Goal: Check status: Check status

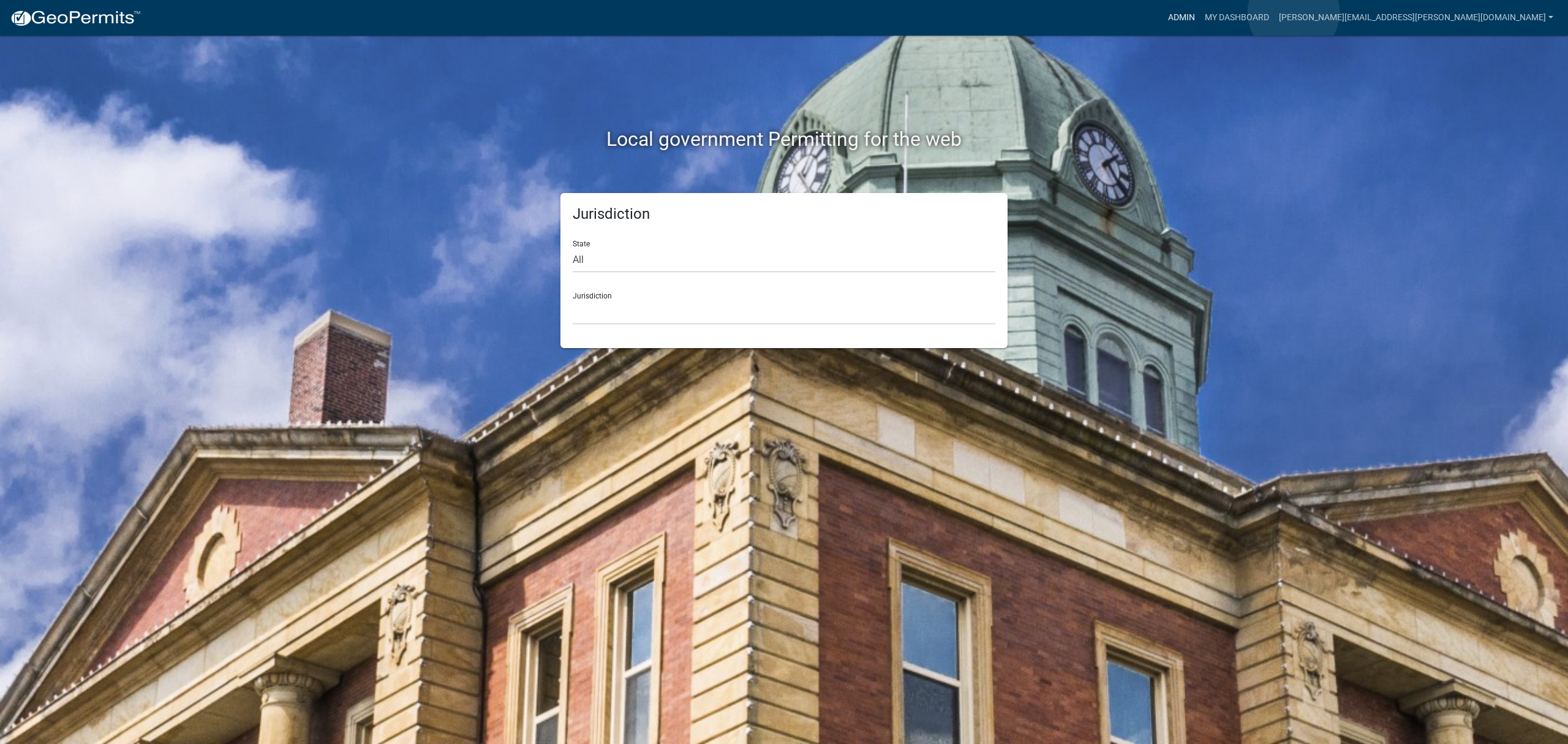
click at [1200, 12] on link "Admin" at bounding box center [1181, 18] width 36 height 24
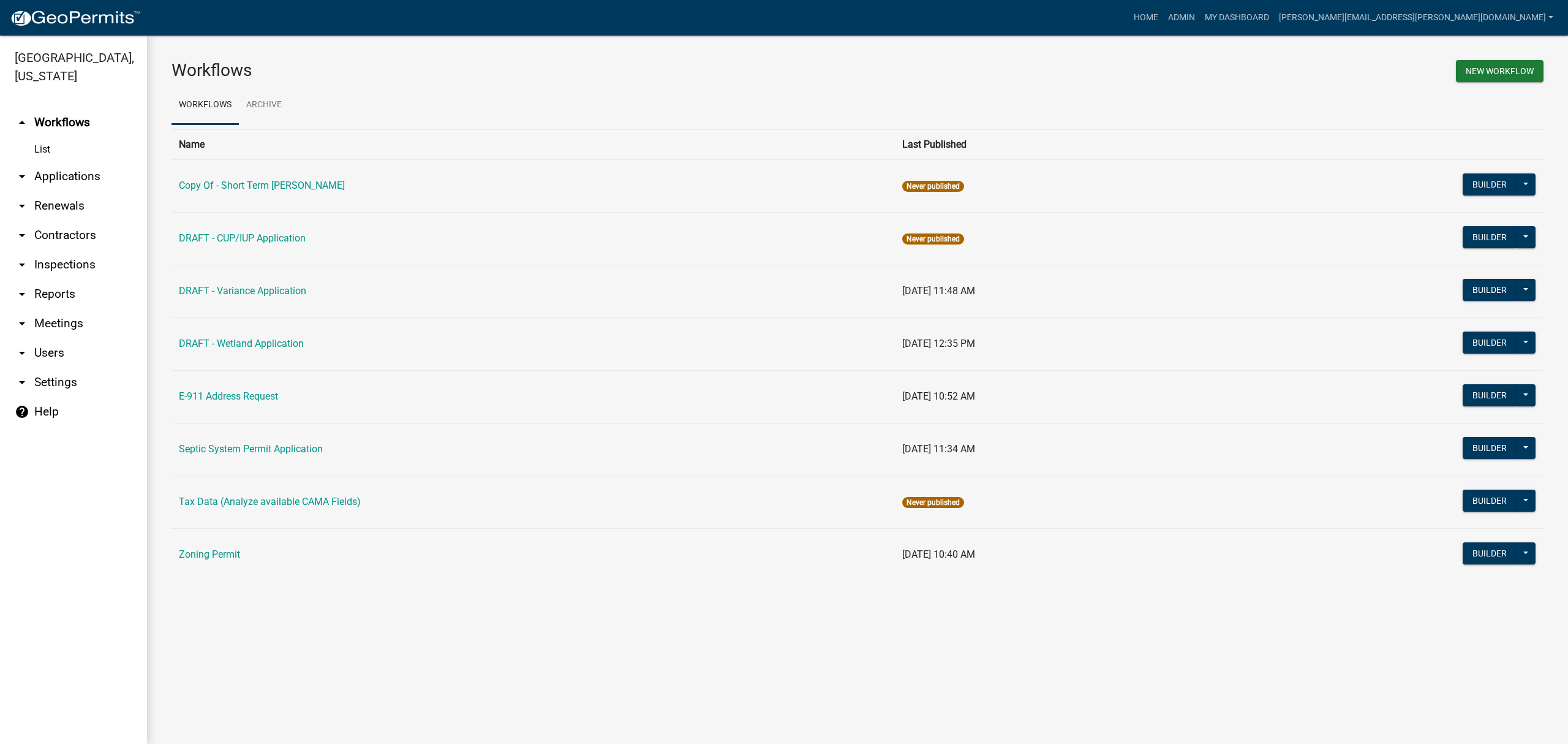
click at [37, 184] on link "arrow_drop_down Applications" at bounding box center [73, 176] width 147 height 30
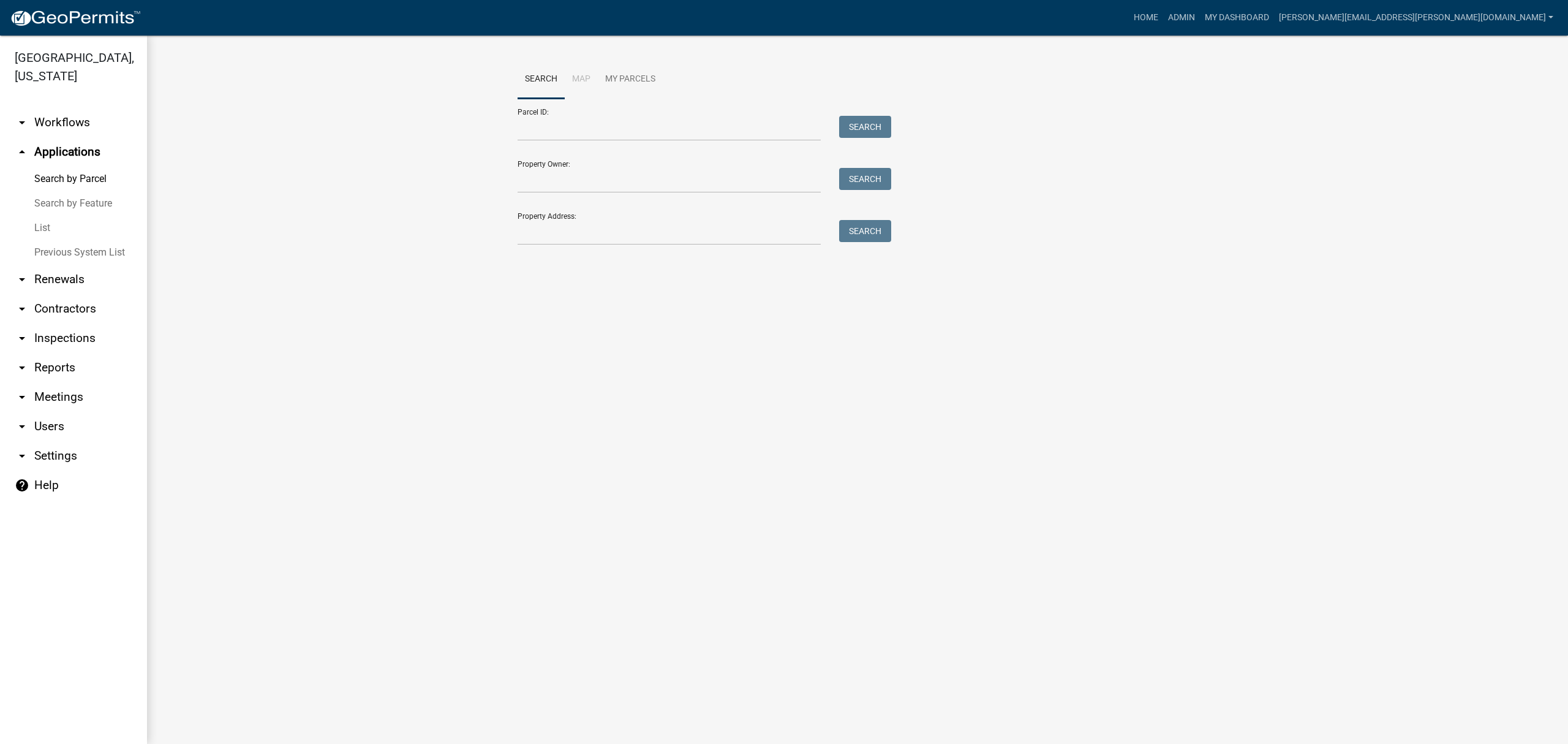
click at [40, 226] on link "List" at bounding box center [73, 228] width 147 height 25
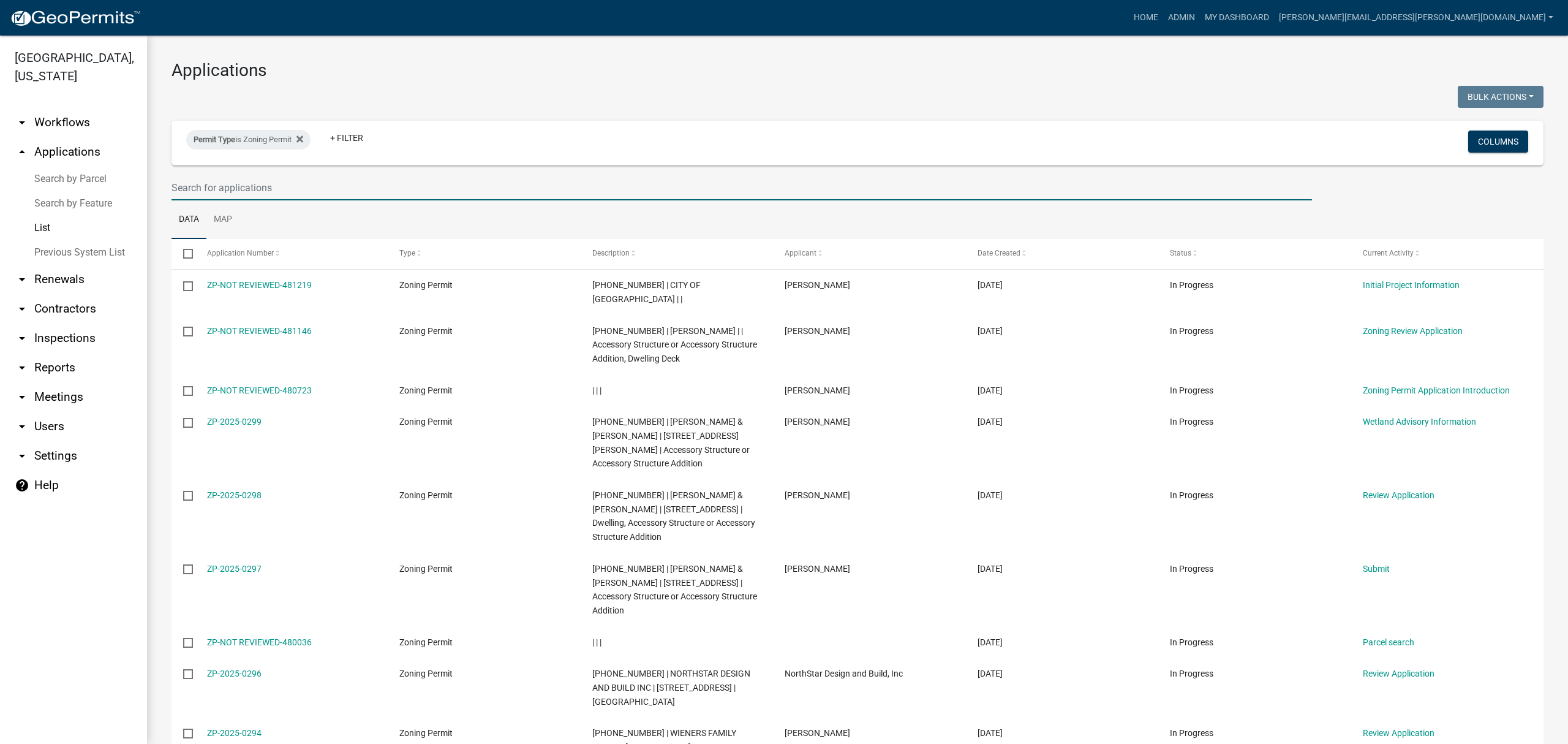
click at [363, 184] on input "text" at bounding box center [742, 187] width 1141 height 25
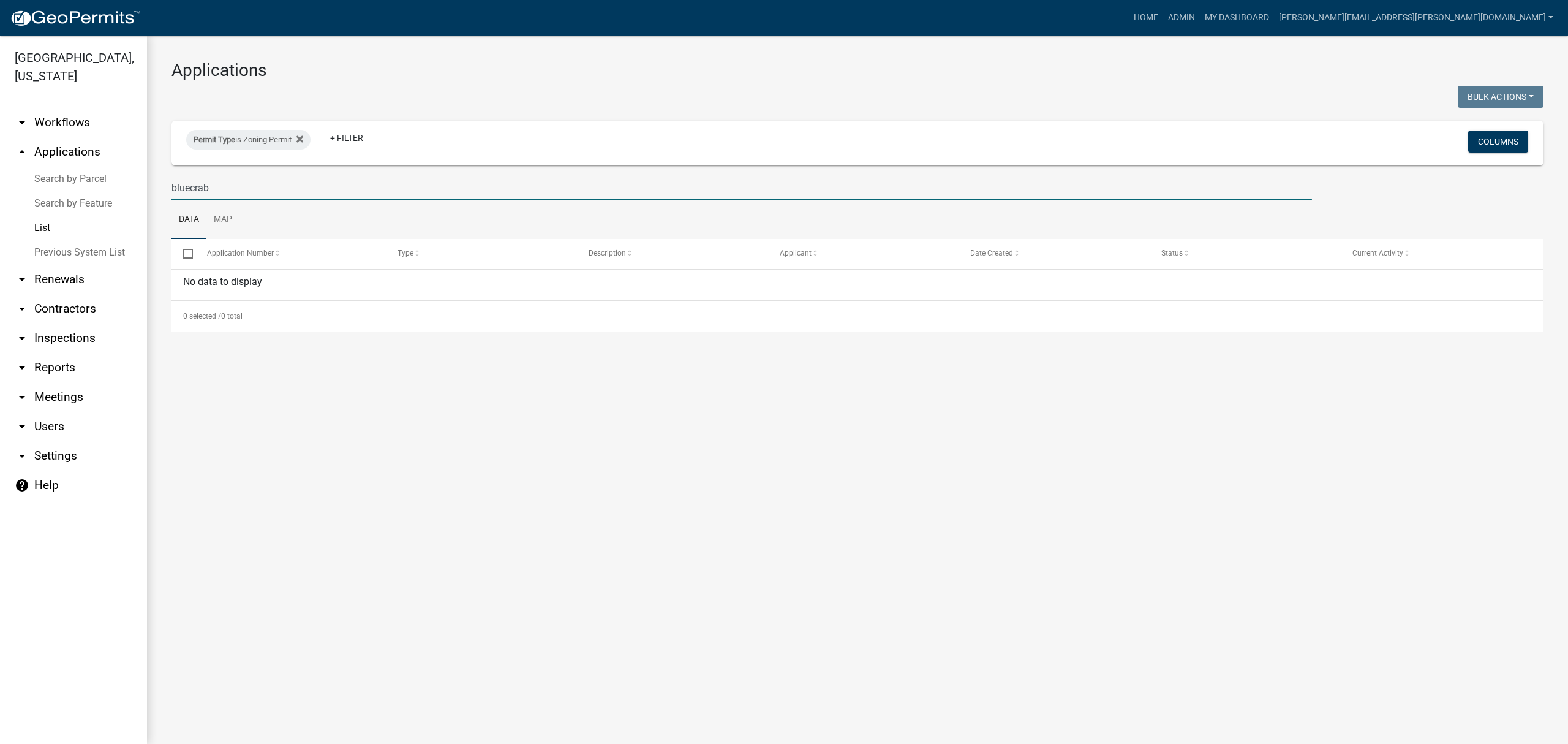
click at [189, 189] on input "bluecrab" at bounding box center [742, 187] width 1141 height 25
type input "blue crab"
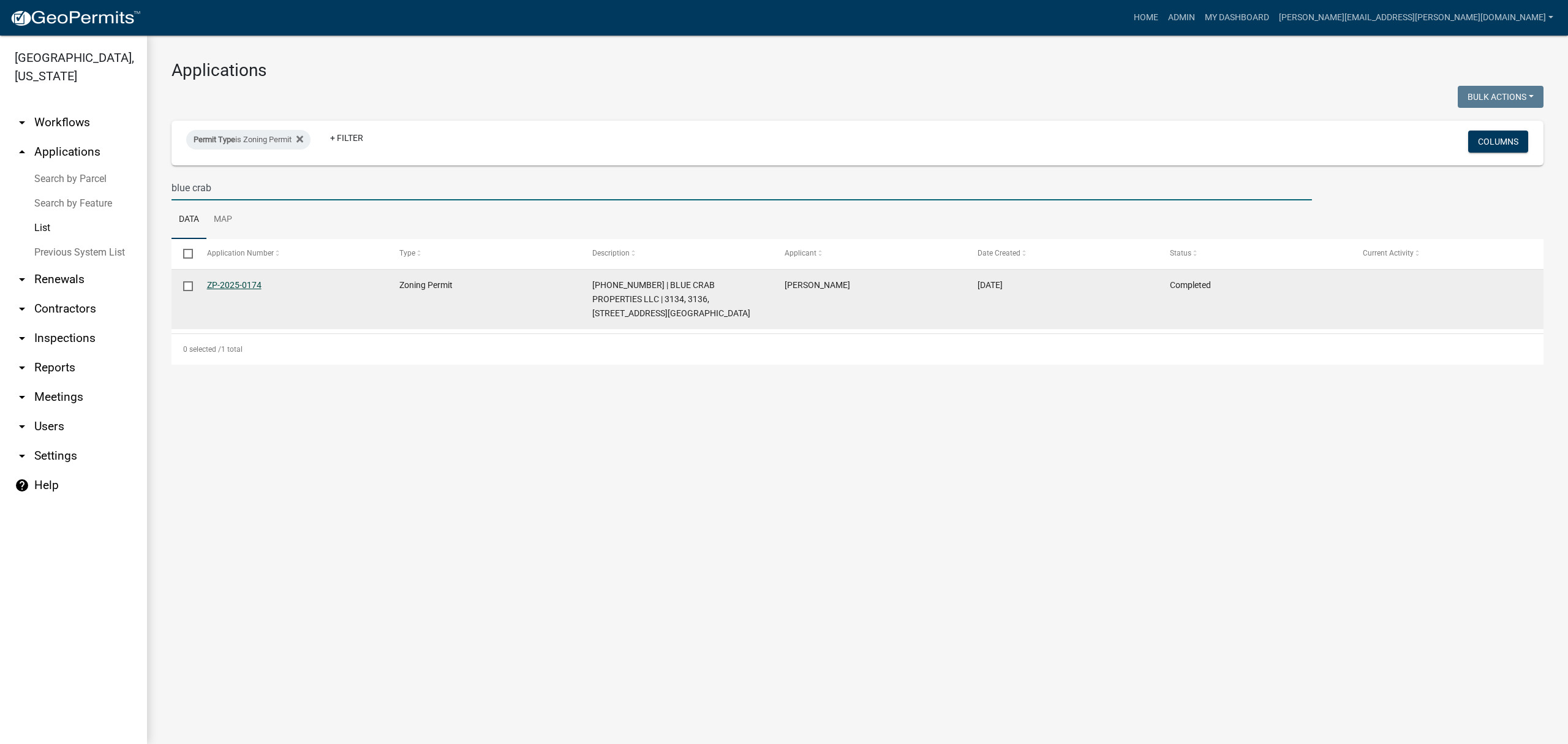
click at [252, 283] on link "ZP-2025-0174" at bounding box center [233, 285] width 54 height 10
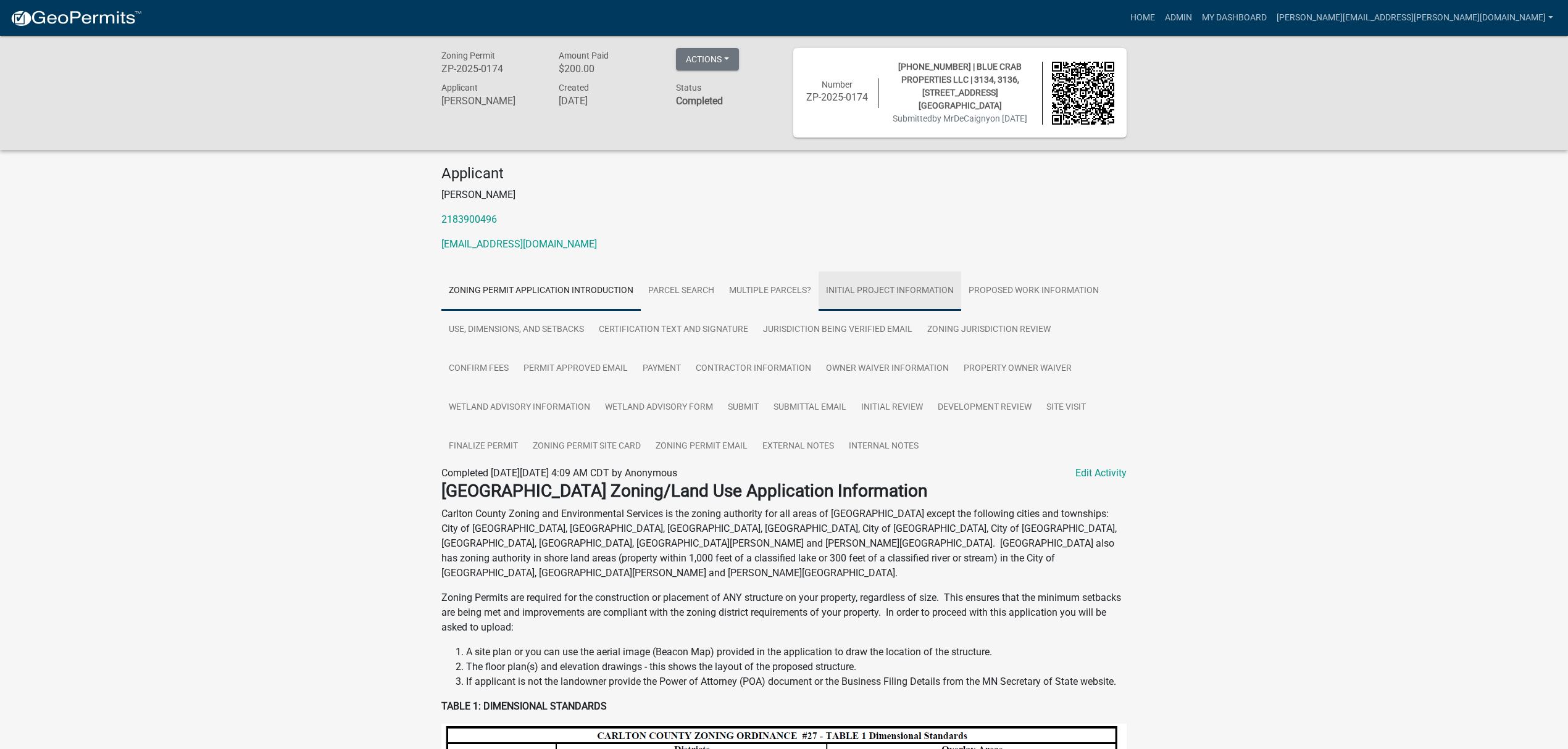
click at [938, 292] on link "Initial Project Information" at bounding box center [890, 292] width 143 height 40
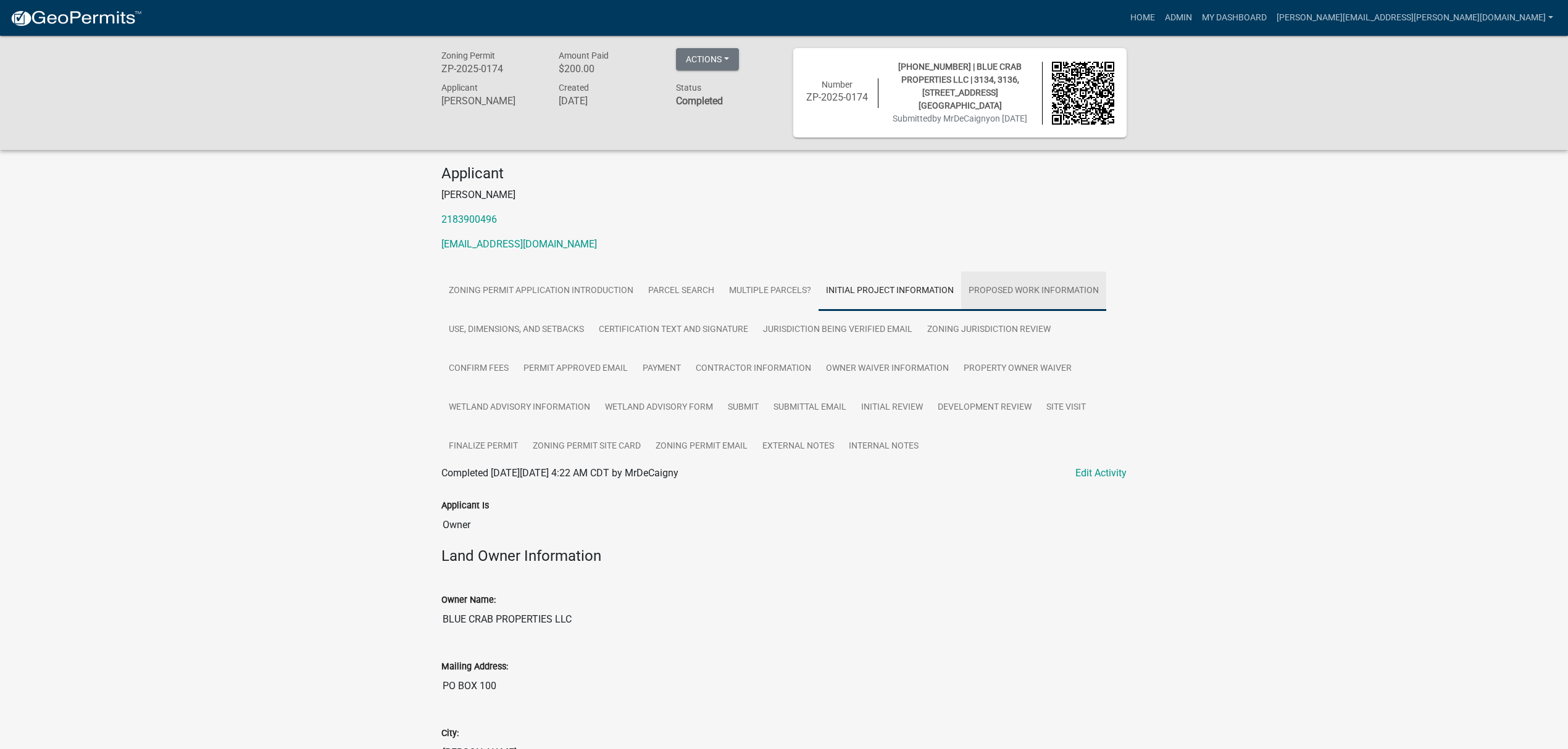
click at [988, 285] on link "Proposed Work Information" at bounding box center [1033, 292] width 145 height 40
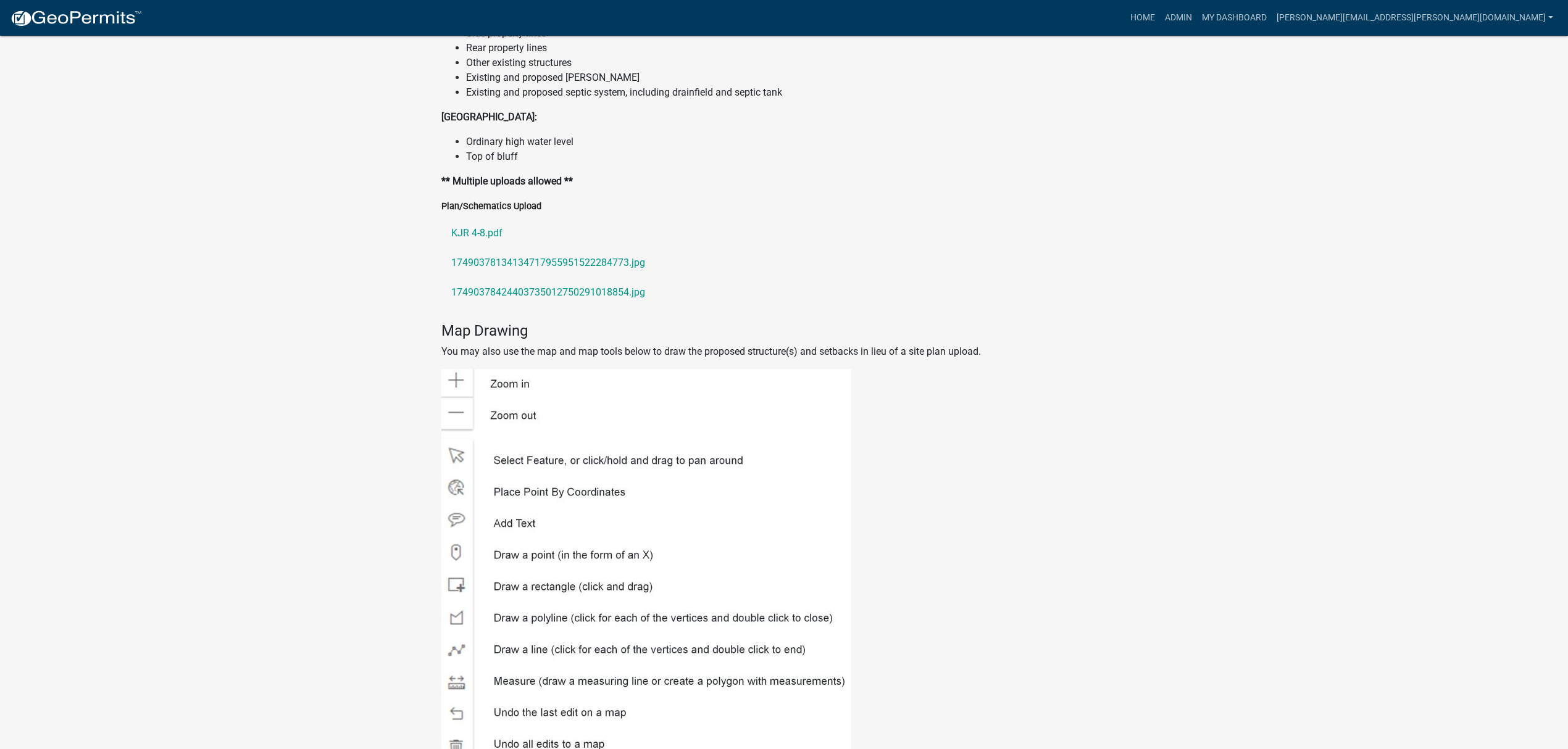
scroll to position [1727, 0]
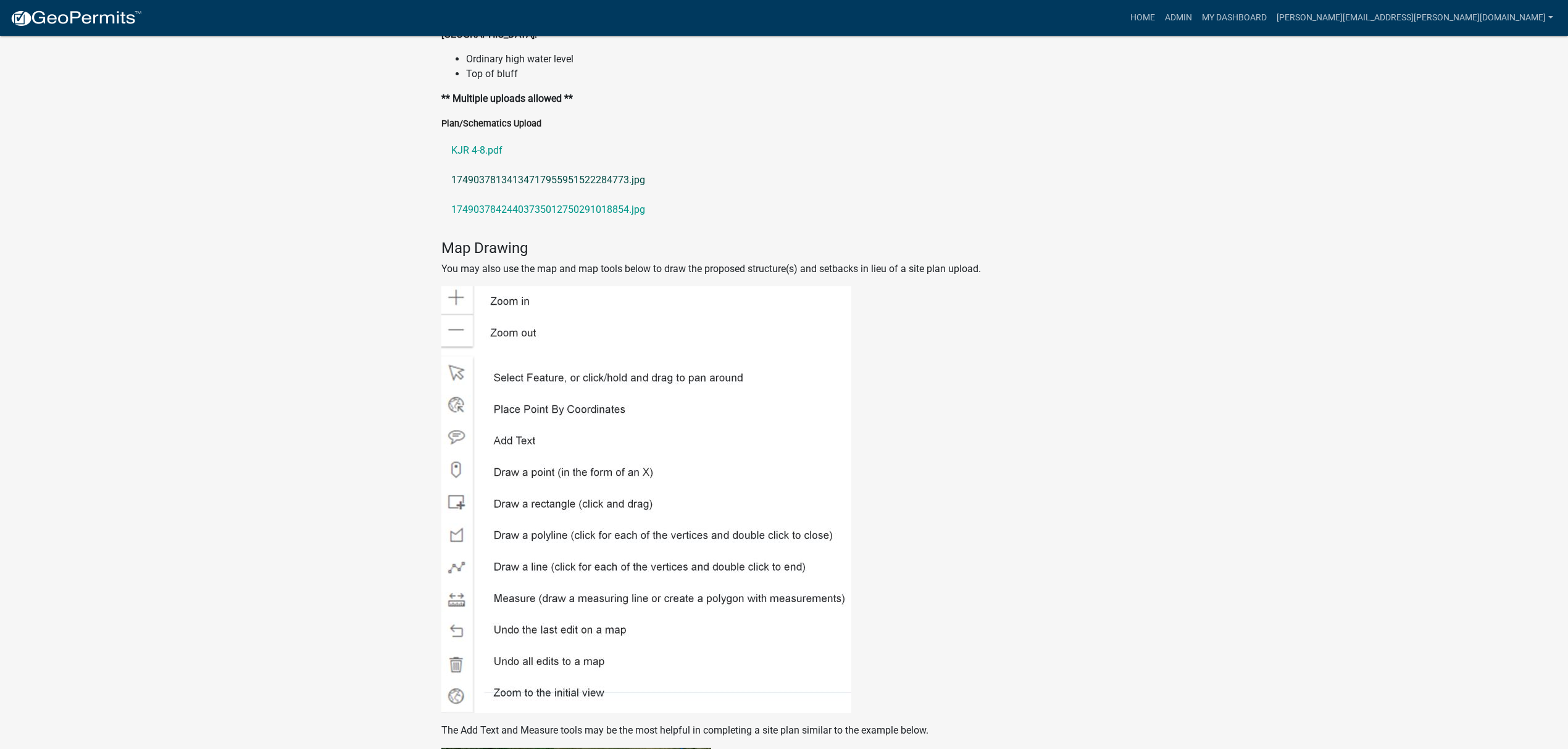
click at [503, 183] on link "17490378134134717955951522284773.jpg" at bounding box center [784, 181] width 685 height 30
click at [606, 209] on link "17490378424403735012750291018854.jpg" at bounding box center [784, 210] width 685 height 30
click at [492, 157] on link "KJR 4-8.pdf" at bounding box center [784, 151] width 685 height 30
